Goal: Find specific page/section: Find specific page/section

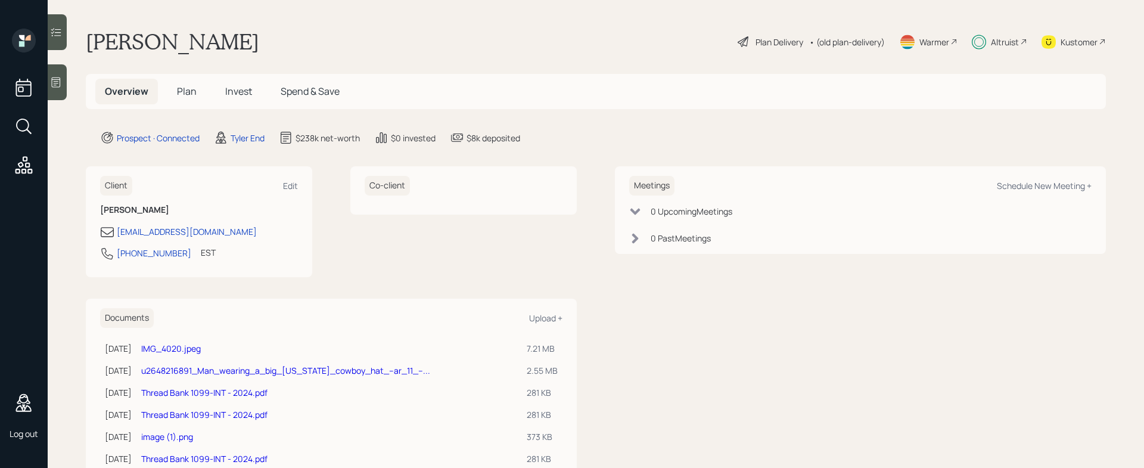
click at [332, 57] on main "[PERSON_NAME] Plan Delivery • (old plan-delivery) Warmer Altruist Kustomer Over…" at bounding box center [596, 234] width 1096 height 468
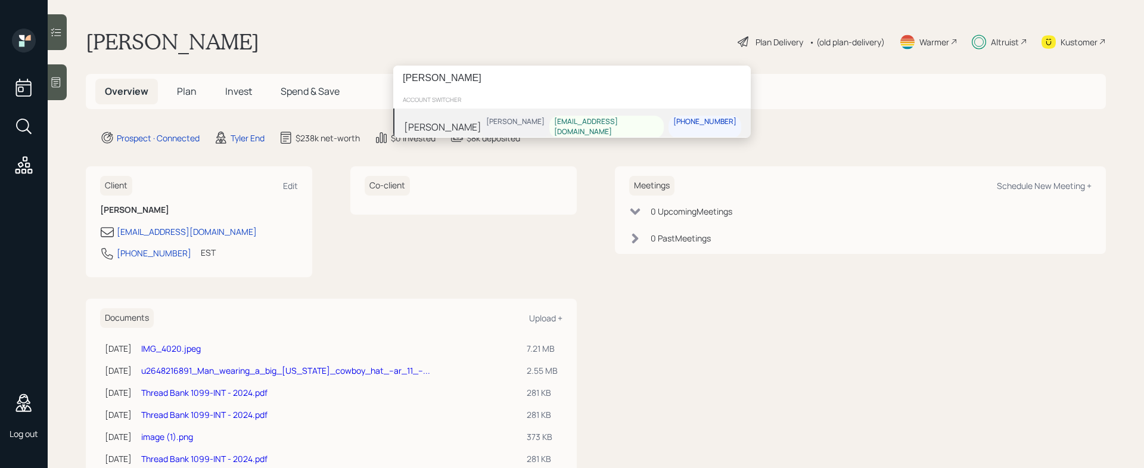
type input "[PERSON_NAME]"
click at [489, 124] on div "[PERSON_NAME] [PERSON_NAME] [EMAIL_ADDRESS][DOMAIN_NAME] [PHONE_NUMBER]" at bounding box center [572, 126] width 358 height 37
